Goal: Find specific page/section: Find specific page/section

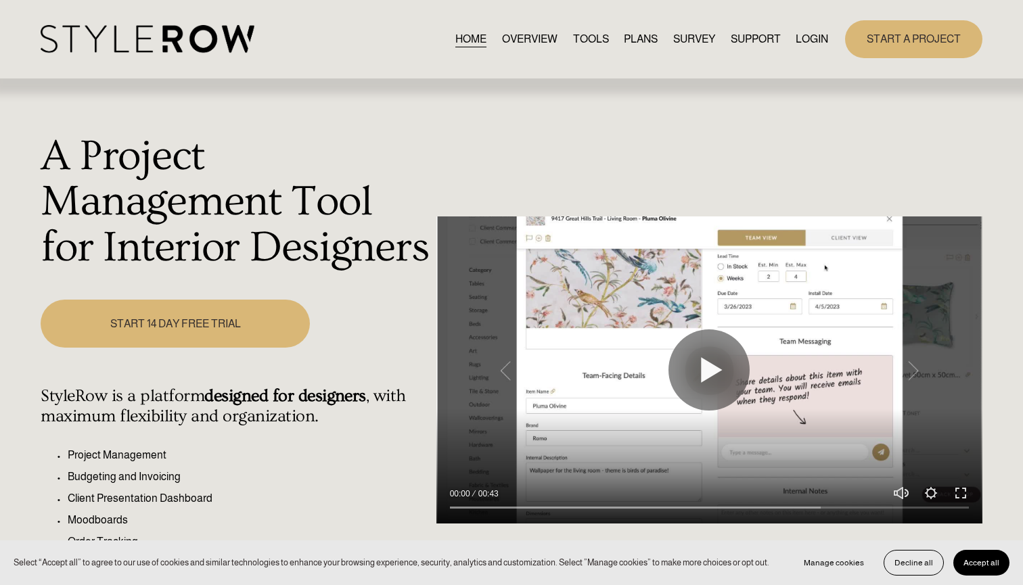
click at [813, 49] on div "HOME OVERVIEW TOOLS PLANS SURVEY SUPPORT QUESTIONS" at bounding box center [435, 39] width 788 height 28
click at [813, 37] on link "LOGIN" at bounding box center [812, 39] width 32 height 18
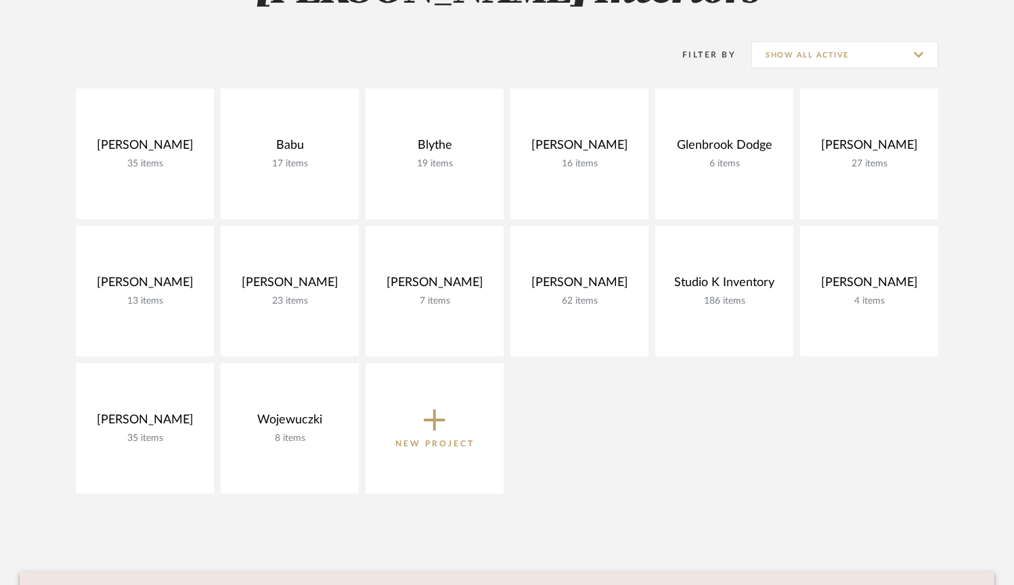
scroll to position [256, 0]
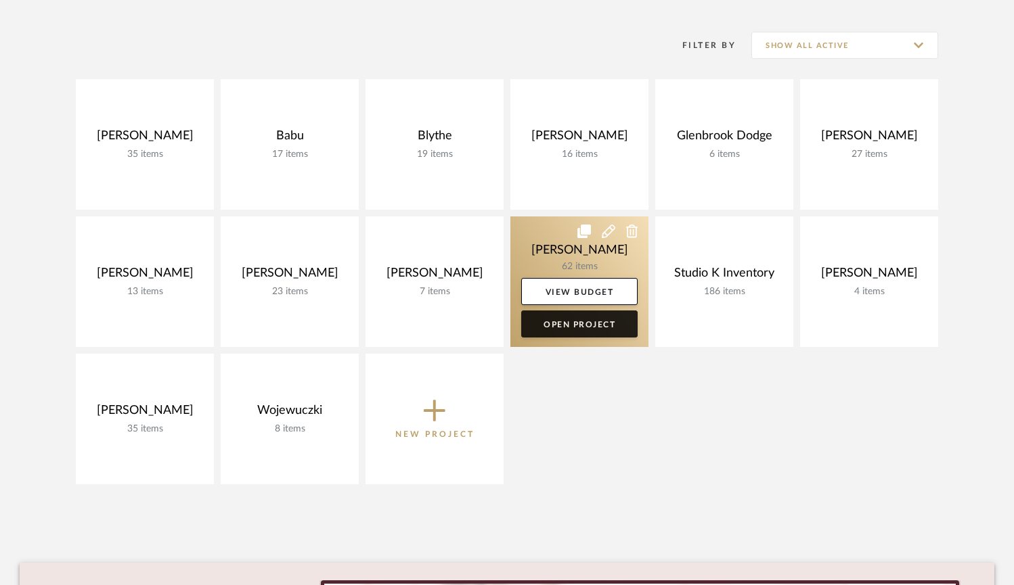
click at [582, 319] on link "Open Project" at bounding box center [579, 324] width 116 height 27
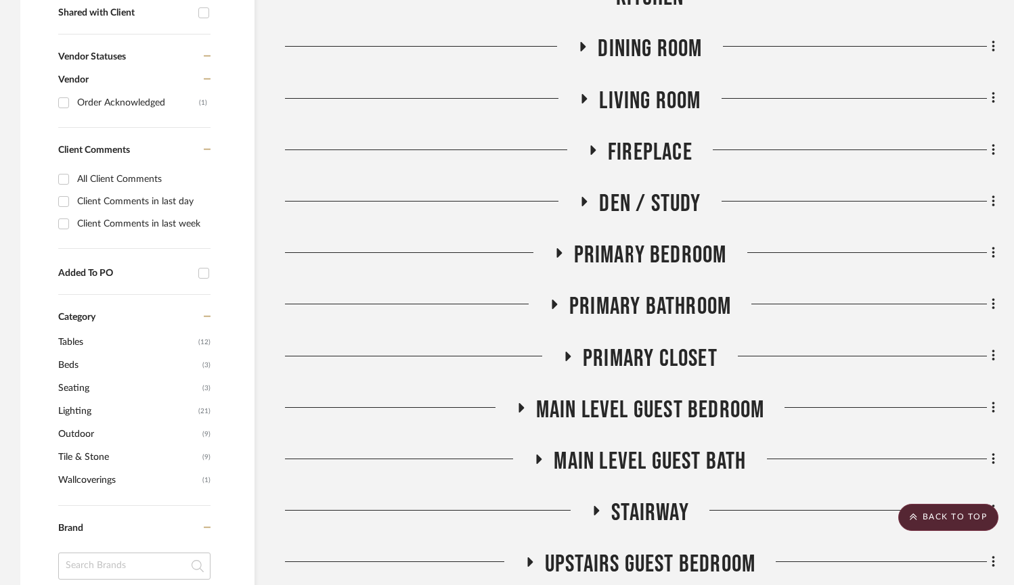
scroll to position [535, 0]
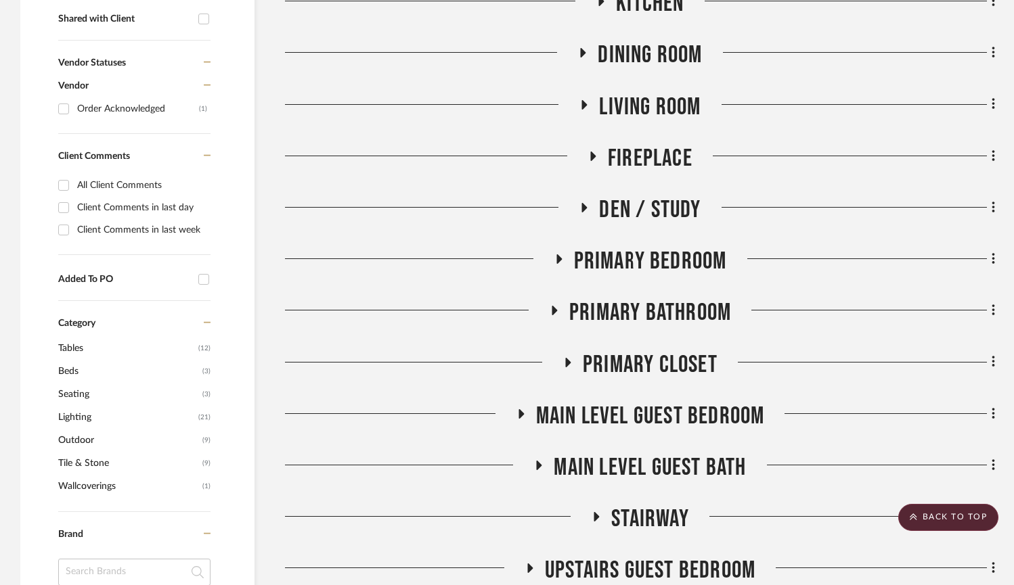
click at [531, 464] on icon at bounding box center [539, 465] width 16 height 10
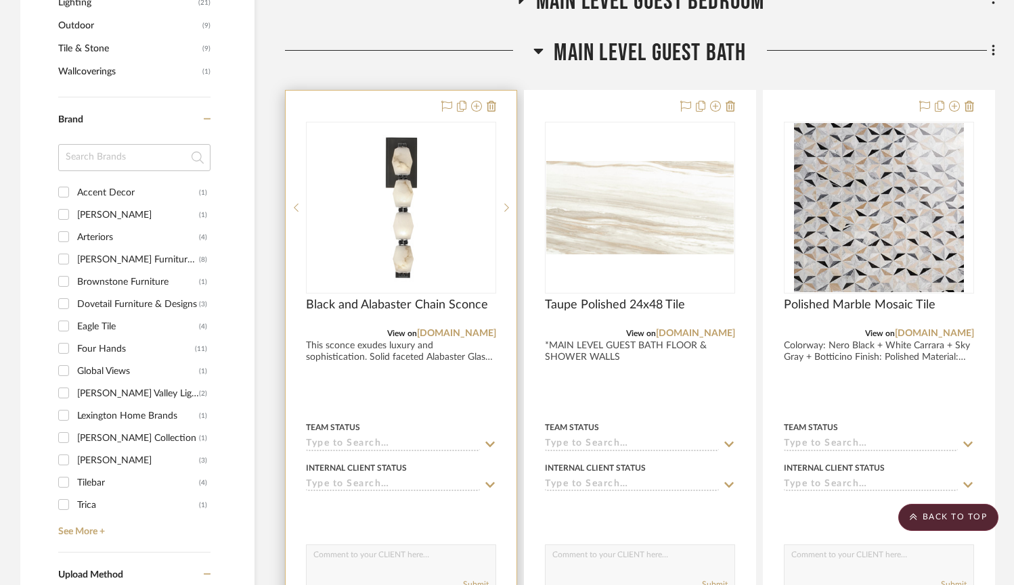
scroll to position [943, 0]
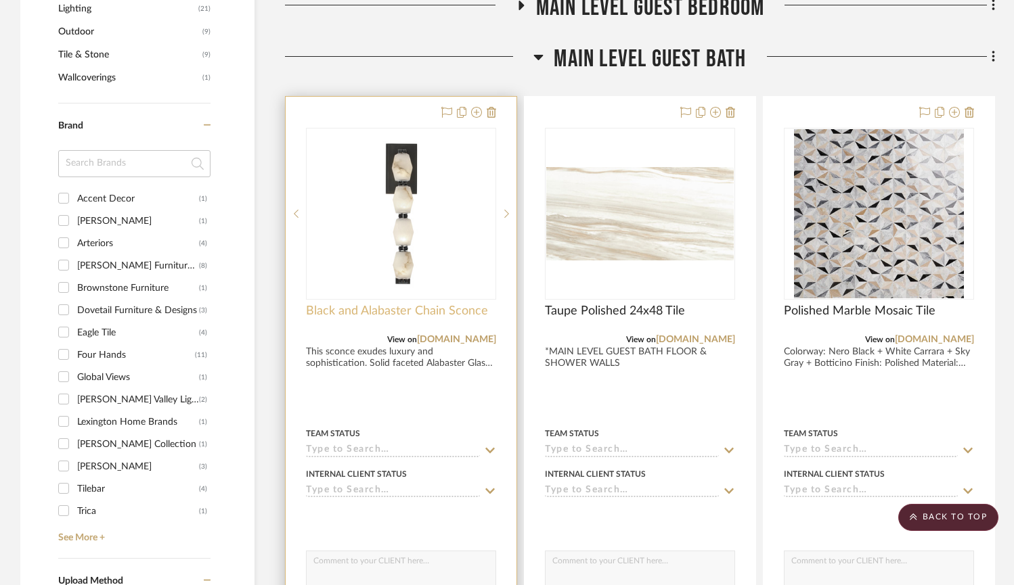
click at [390, 311] on span "Black and Alabaster Chain Sconce" at bounding box center [397, 311] width 182 height 15
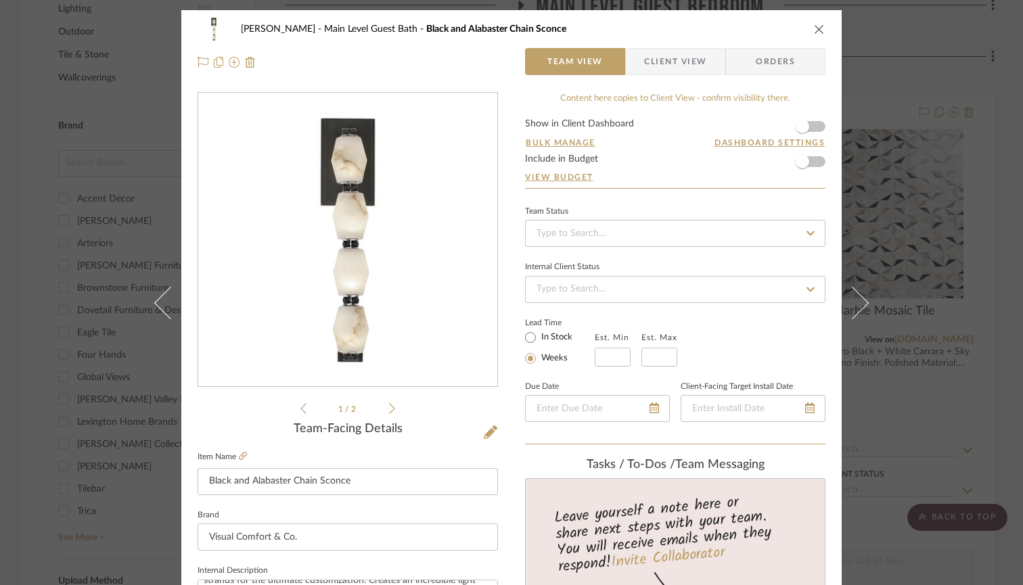
scroll to position [0, 0]
click at [814, 24] on icon "close" at bounding box center [819, 29] width 11 height 11
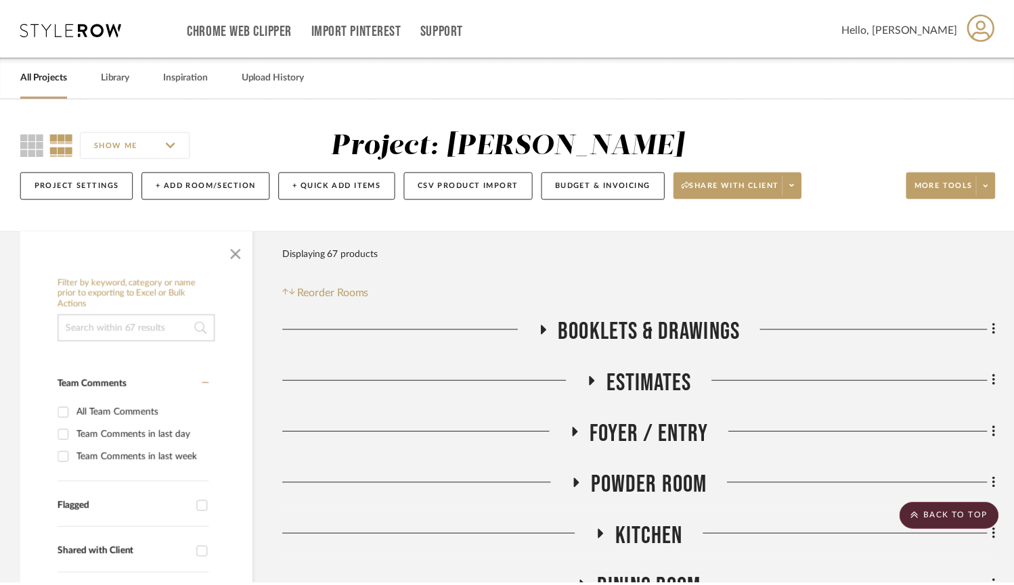
scroll to position [943, 0]
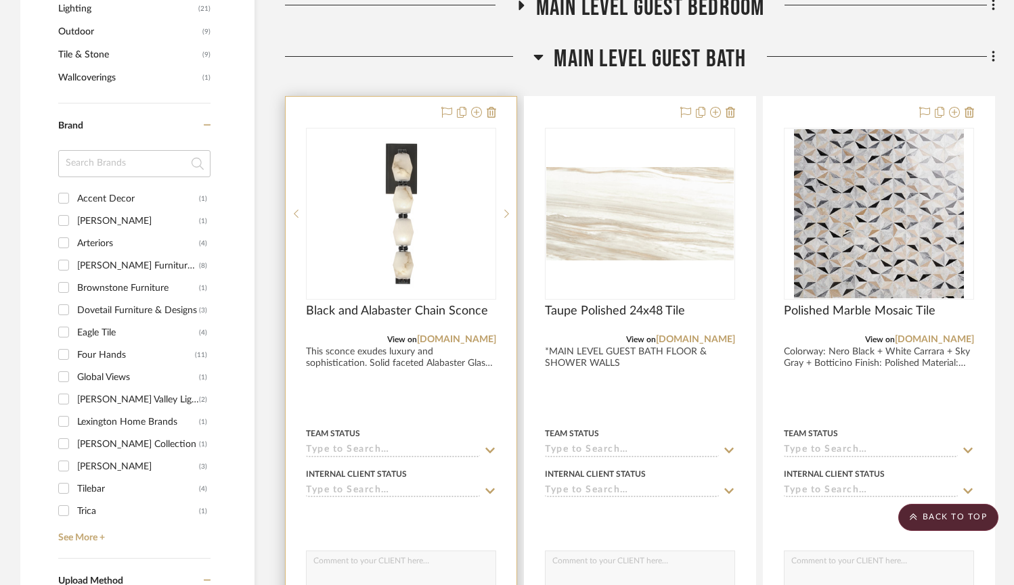
click at [451, 247] on img "0" at bounding box center [401, 213] width 169 height 169
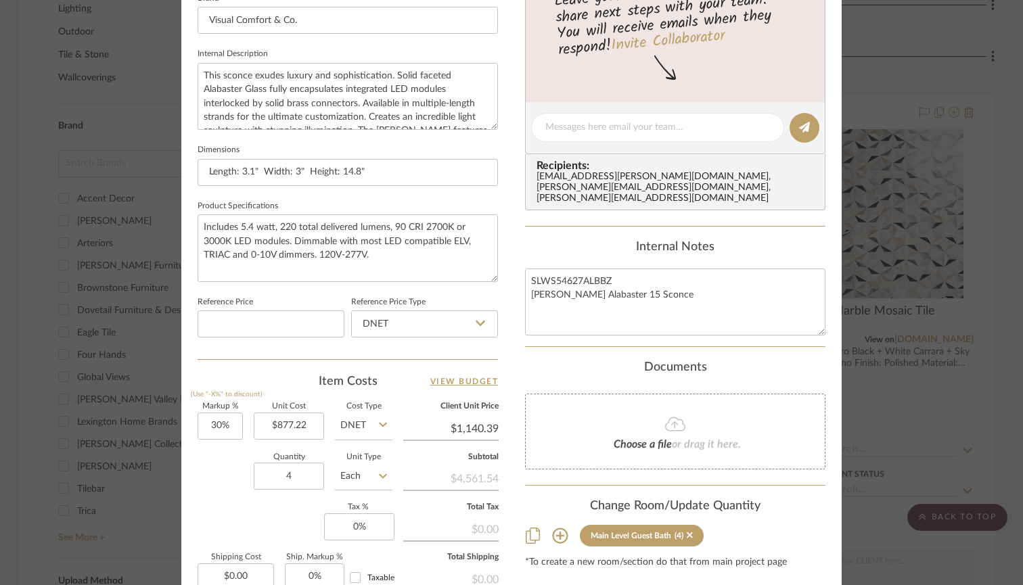
scroll to position [508, 0]
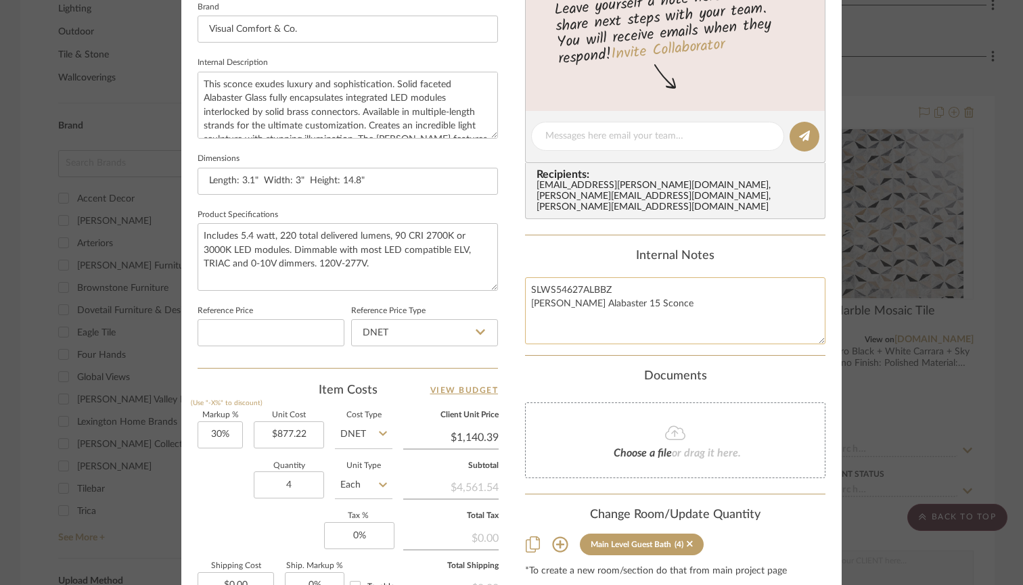
drag, startPoint x: 527, startPoint y: 286, endPoint x: 641, endPoint y: 286, distance: 113.7
click at [641, 286] on textarea "SLWS54627ALBBZ [PERSON_NAME] Alabaster 15 Sconce" at bounding box center [675, 310] width 300 height 67
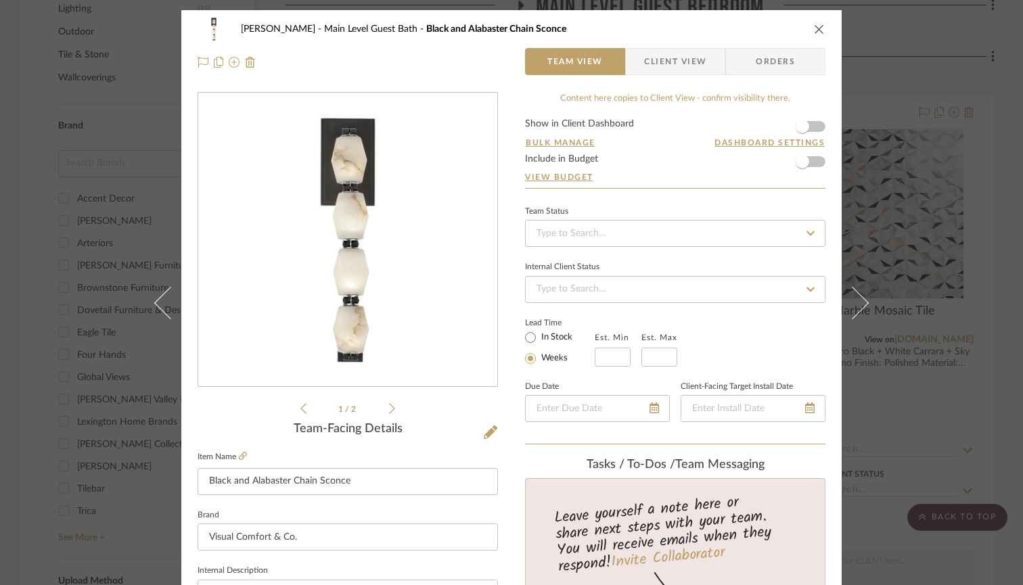
scroll to position [0, 0]
click at [815, 32] on icon "close" at bounding box center [819, 29] width 11 height 11
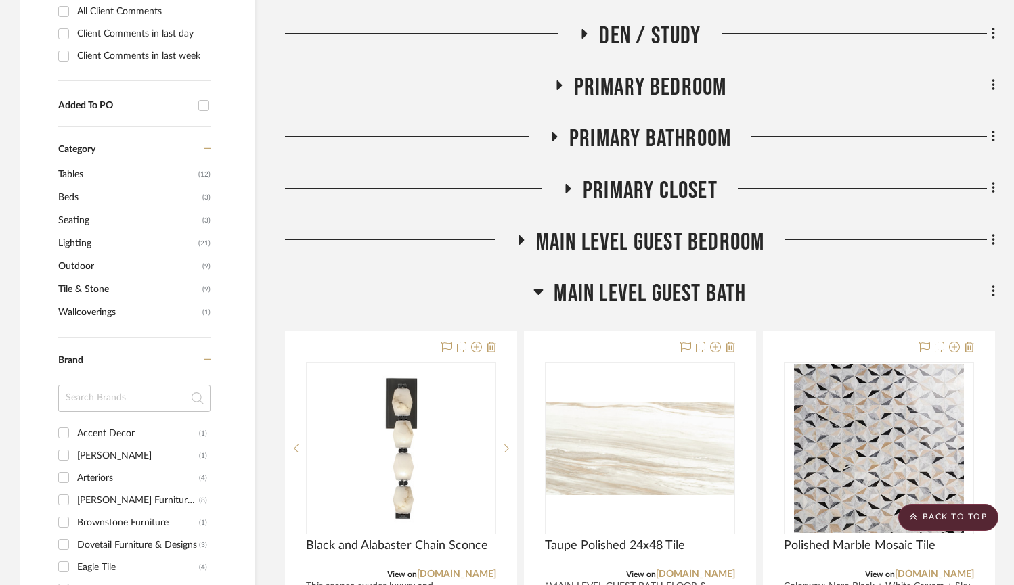
scroll to position [707, 0]
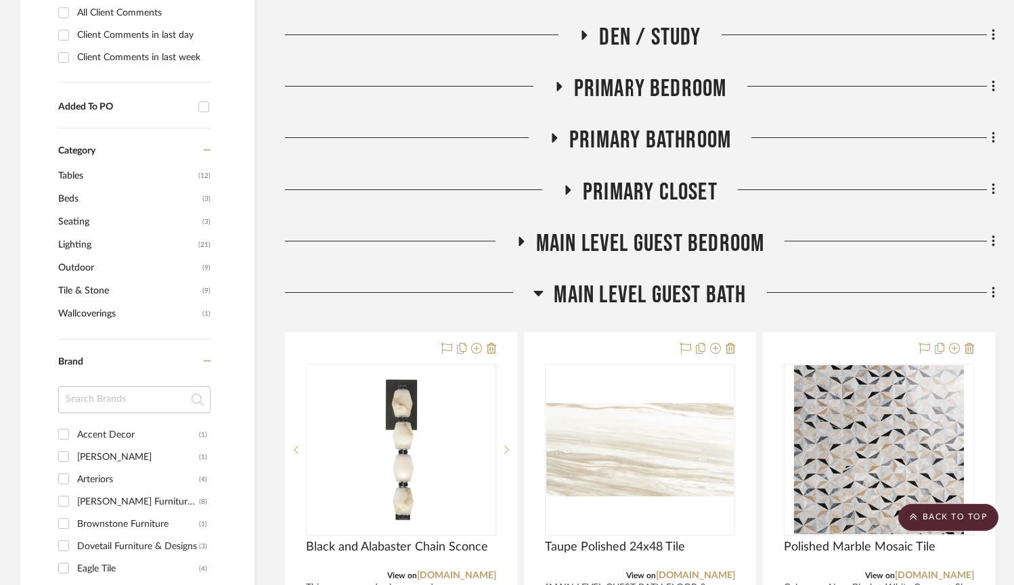
click at [543, 289] on icon at bounding box center [538, 293] width 10 height 16
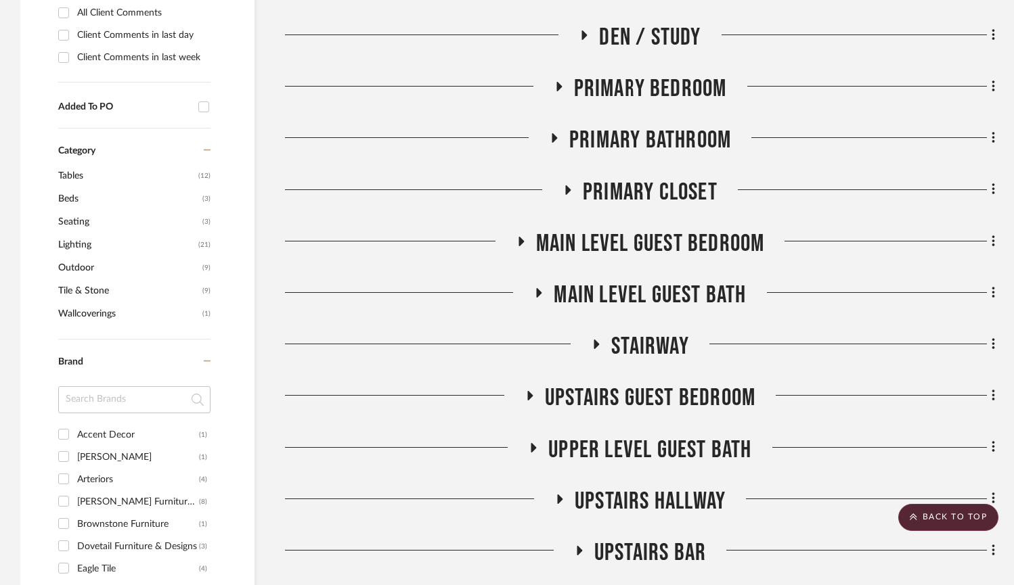
click at [537, 447] on icon at bounding box center [533, 448] width 16 height 10
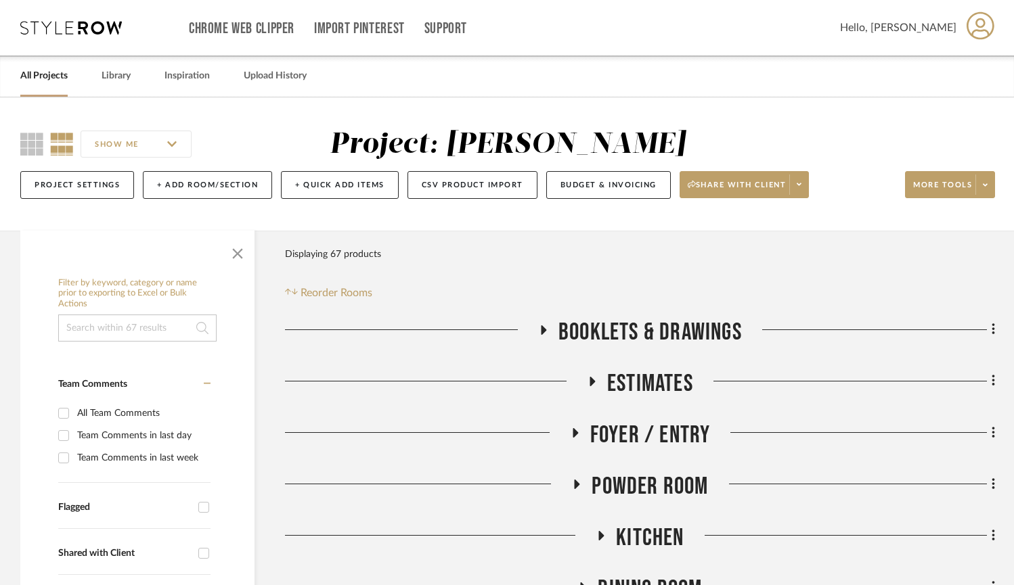
scroll to position [0, 0]
click at [543, 325] on fa-icon at bounding box center [543, 335] width 10 height 20
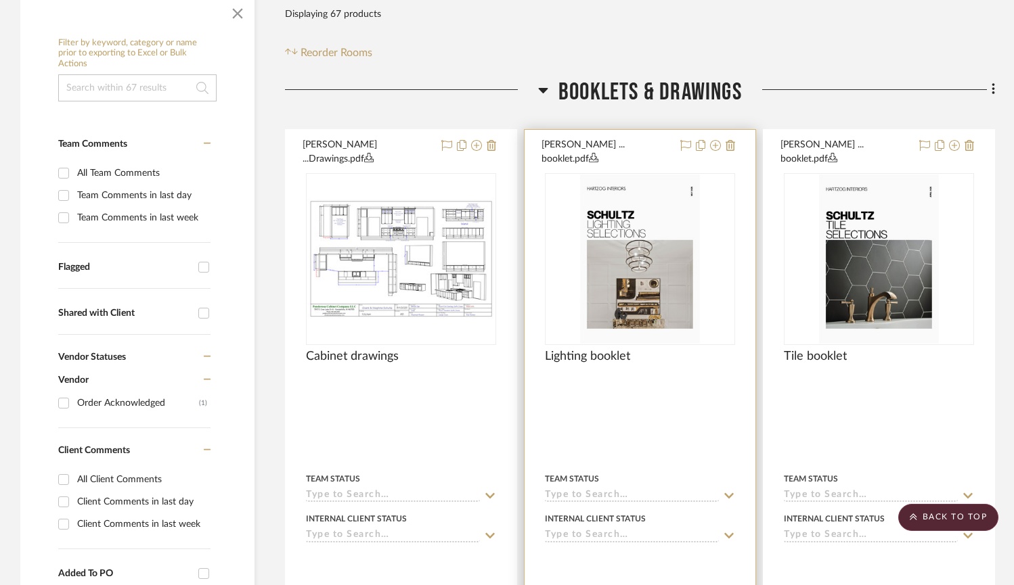
scroll to position [235, 0]
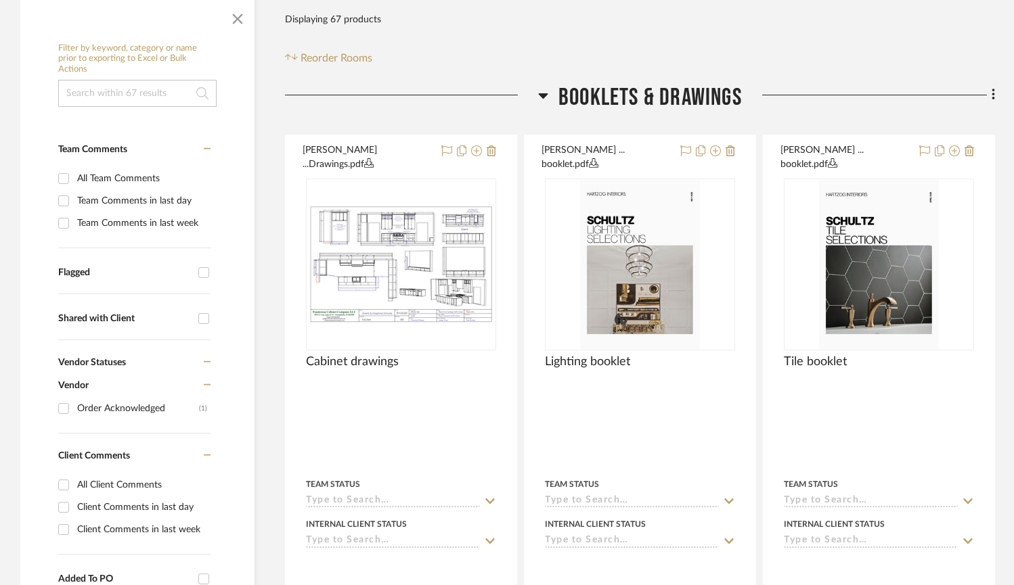
click at [548, 92] on h3 "Booklets & Drawings" at bounding box center [640, 97] width 204 height 29
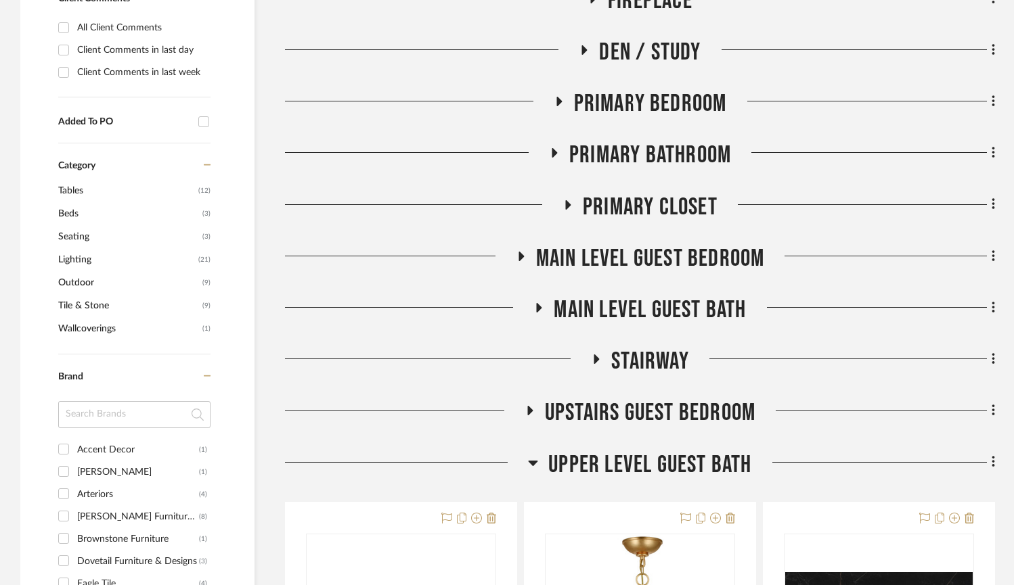
scroll to position [1127, 0]
